Goal: Task Accomplishment & Management: Complete application form

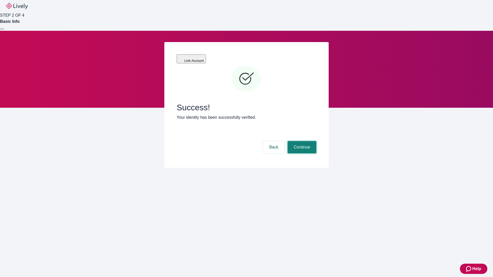
click at [301, 141] on button "Continue" at bounding box center [302, 147] width 29 height 12
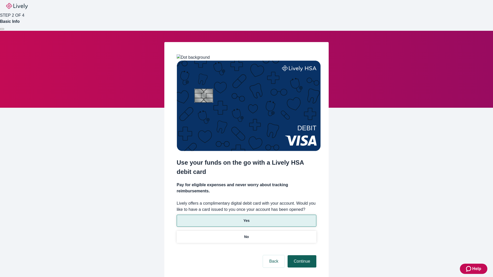
click at [246, 218] on p "Yes" at bounding box center [246, 220] width 6 height 5
click at [301, 255] on button "Continue" at bounding box center [302, 261] width 29 height 12
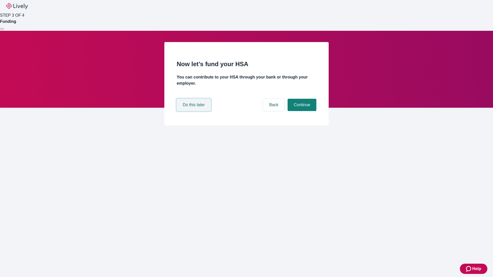
click at [194, 111] on button "Do this later" at bounding box center [194, 105] width 34 height 12
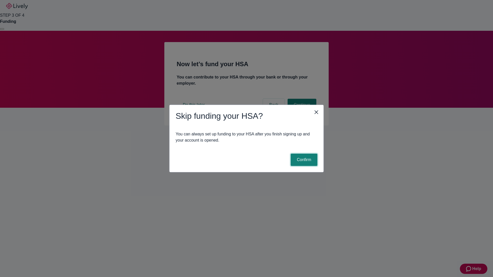
click at [303, 160] on button "Confirm" at bounding box center [304, 160] width 27 height 12
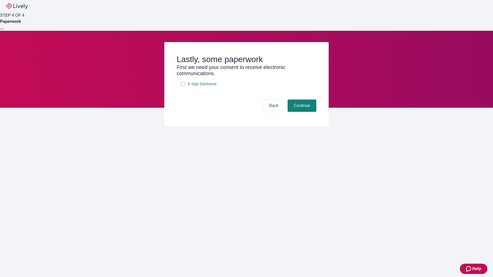
click at [183, 86] on input "E-Sign Disclosure" at bounding box center [183, 84] width 4 height 4
checkbox input "true"
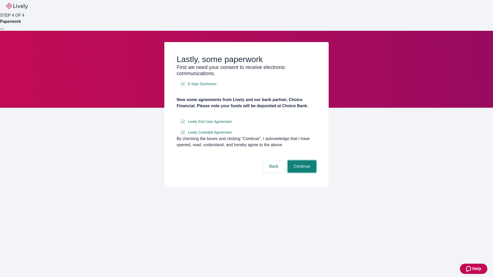
click at [301, 173] on button "Continue" at bounding box center [302, 166] width 29 height 12
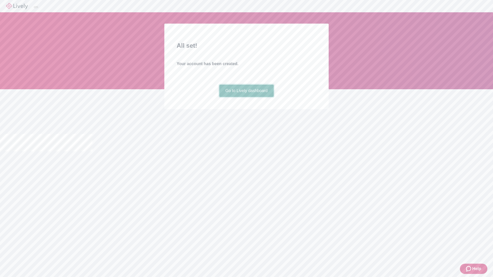
click at [246, 97] on link "Go to Lively dashboard" at bounding box center [246, 91] width 55 height 12
